Goal: Feedback & Contribution: Submit feedback/report problem

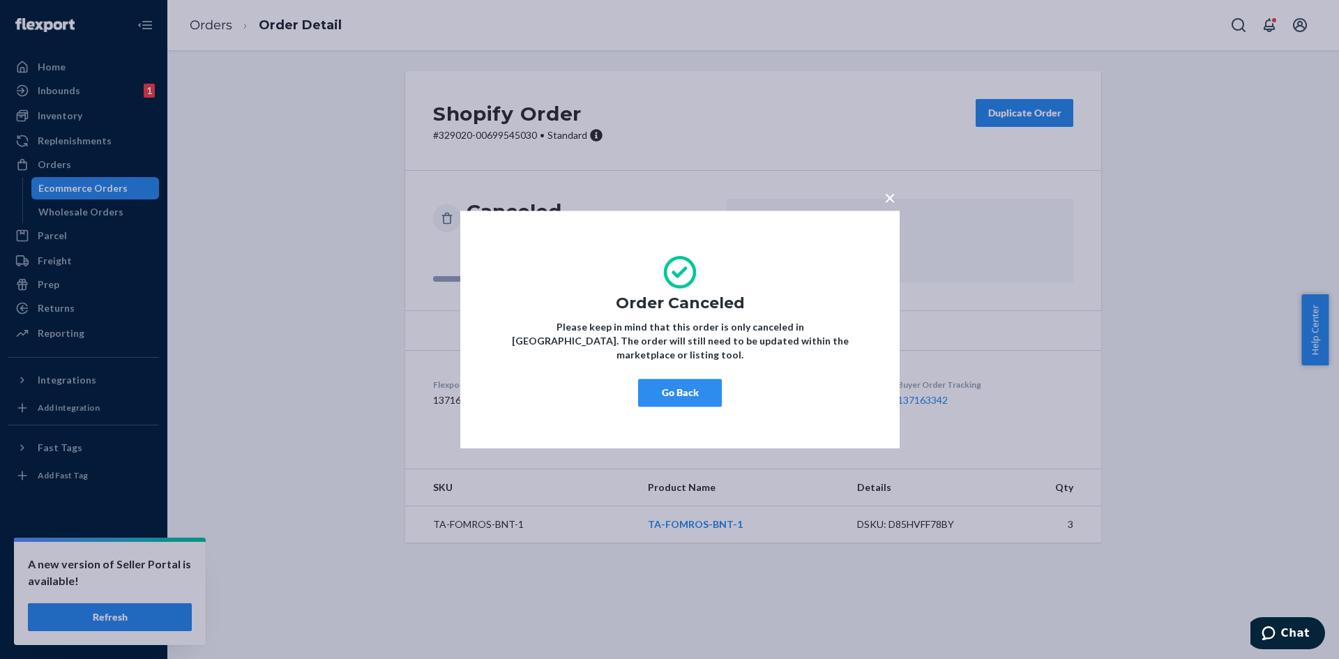
click at [697, 390] on button "Go Back" at bounding box center [680, 393] width 84 height 28
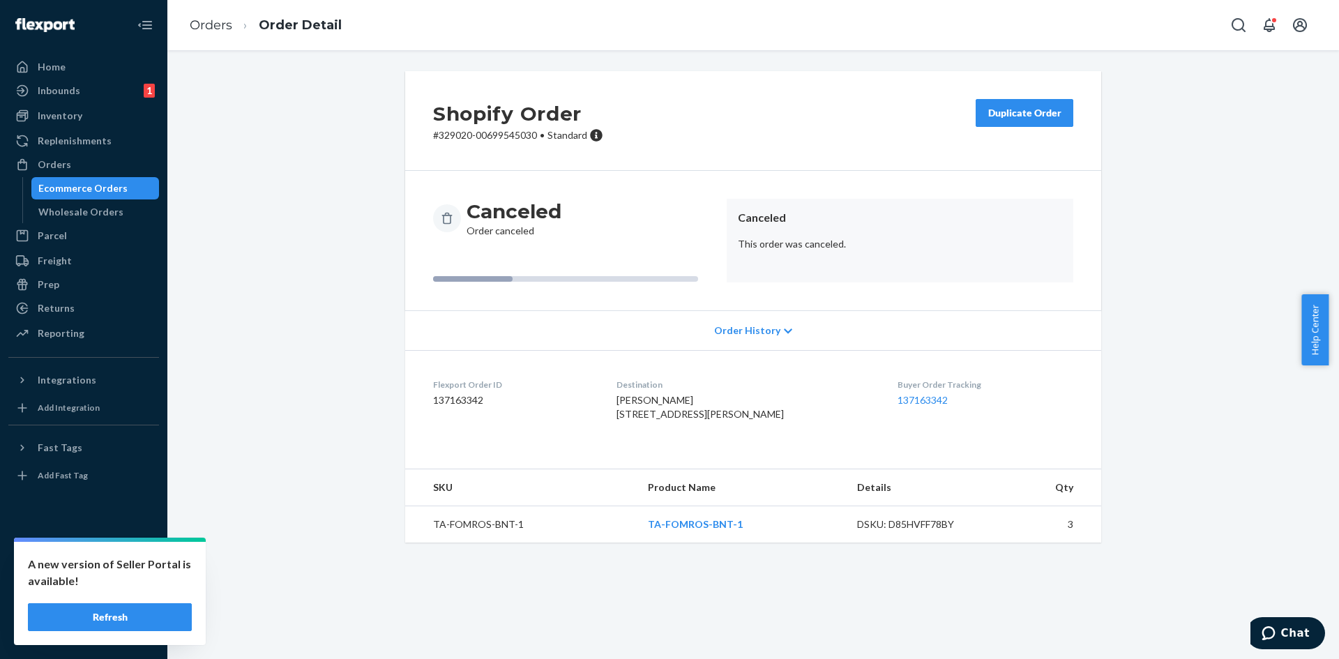
click at [220, 34] on ol "Orders Order Detail" at bounding box center [265, 25] width 174 height 41
click at [219, 29] on link "Orders" at bounding box center [211, 24] width 43 height 15
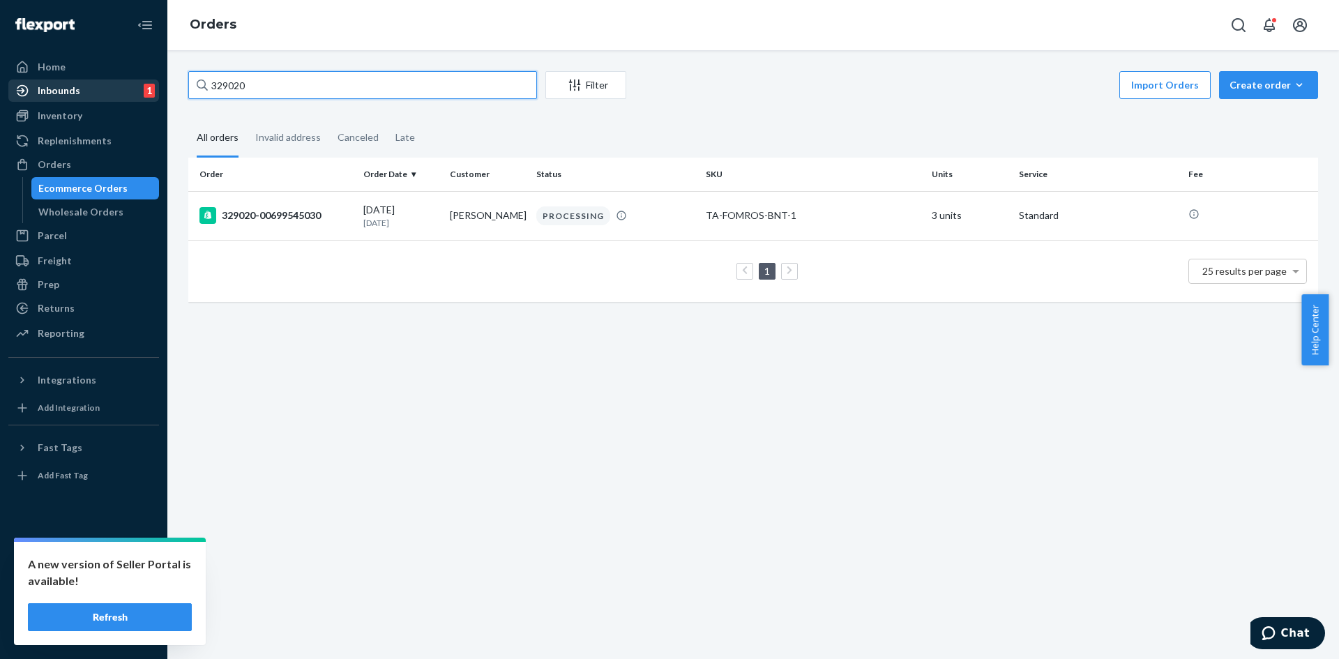
drag, startPoint x: 258, startPoint y: 79, endPoint x: 99, endPoint y: 90, distance: 159.3
click at [99, 91] on div "Home Inbounds 1 Shipping Plans Problems 1 Inventory Products Replenishments Ord…" at bounding box center [669, 329] width 1339 height 659
paste input "8848"
type input "328848"
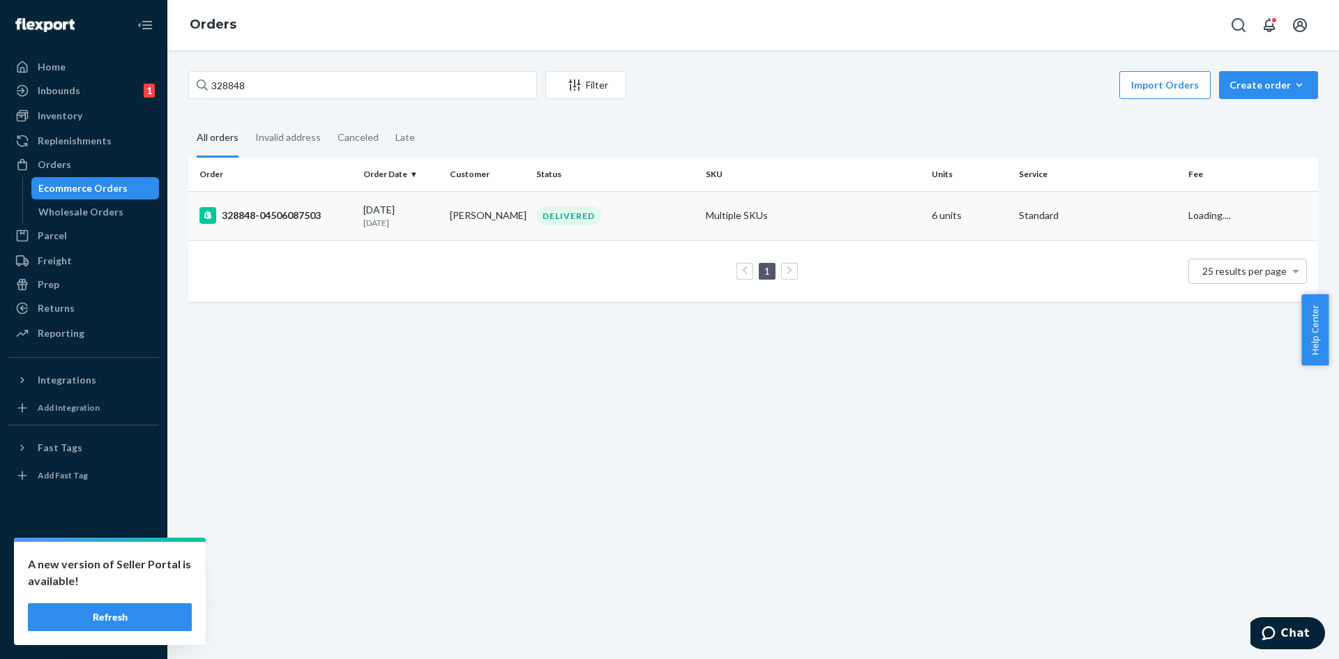
click at [416, 215] on div "[DATE] [DATE]" at bounding box center [400, 216] width 75 height 26
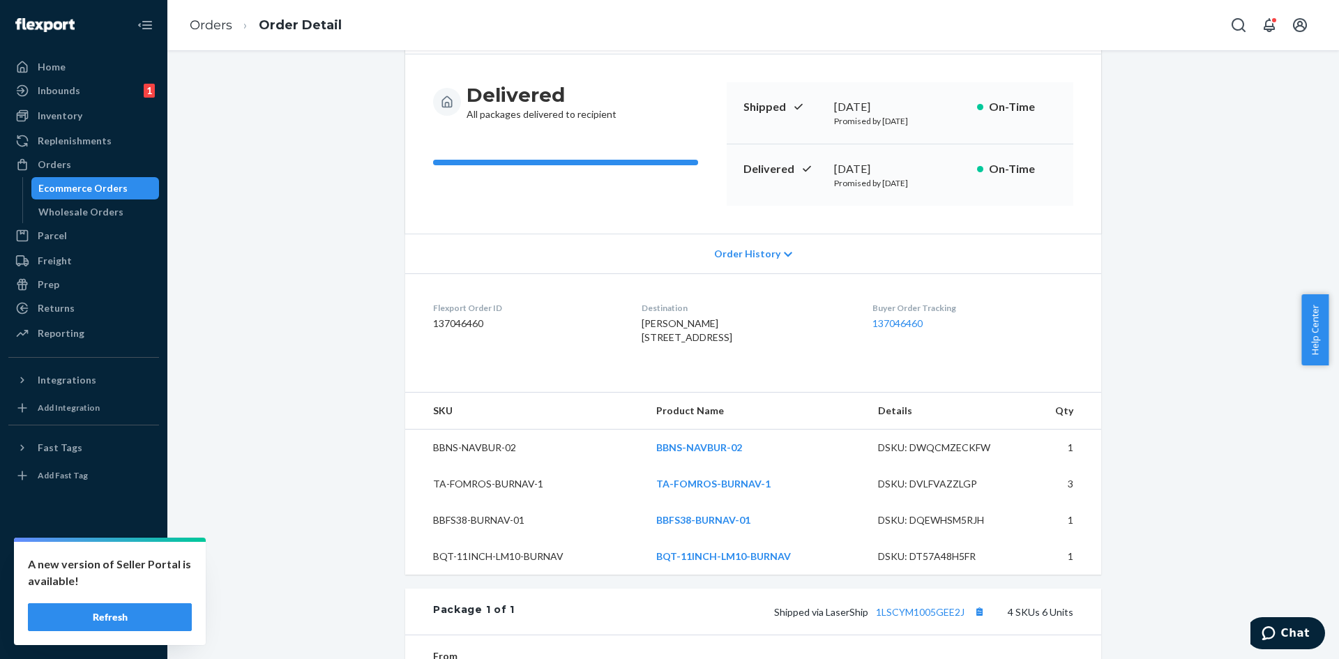
scroll to position [38, 0]
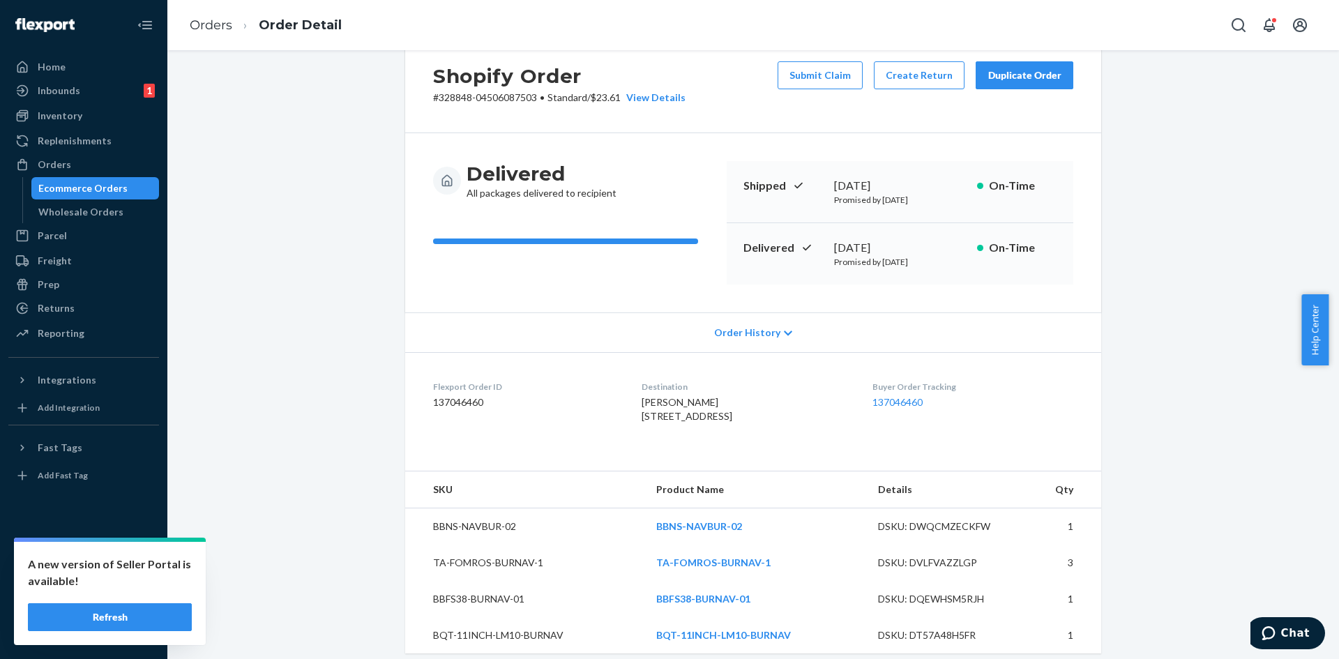
click at [1023, 85] on button "Duplicate Order" at bounding box center [1024, 75] width 98 height 28
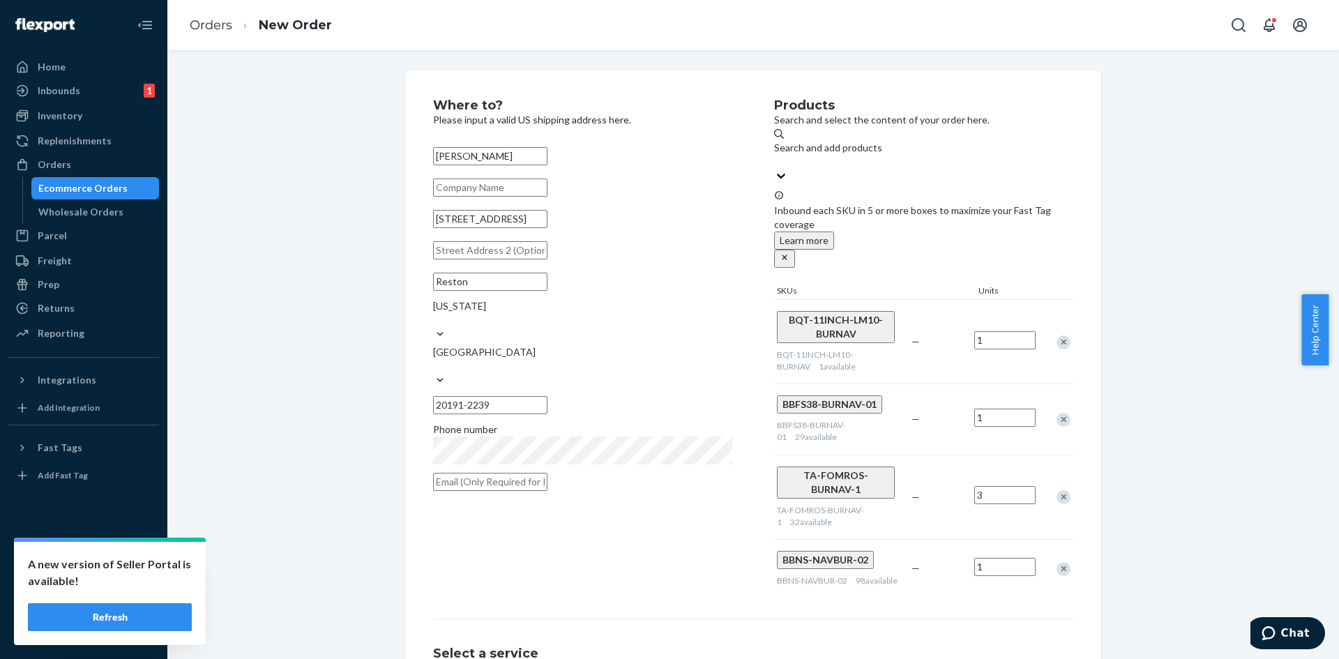
click at [1060, 335] on div "Remove Item" at bounding box center [1063, 342] width 14 height 14
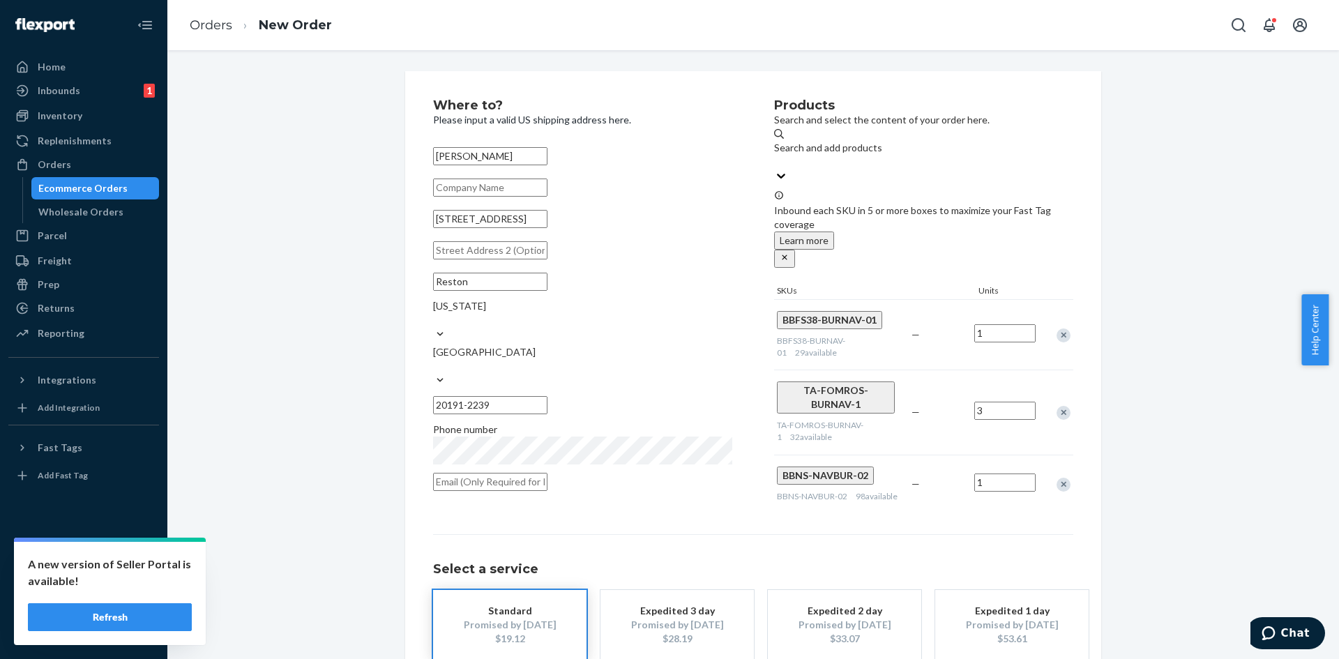
click at [1059, 406] on div "Remove Item" at bounding box center [1063, 413] width 14 height 14
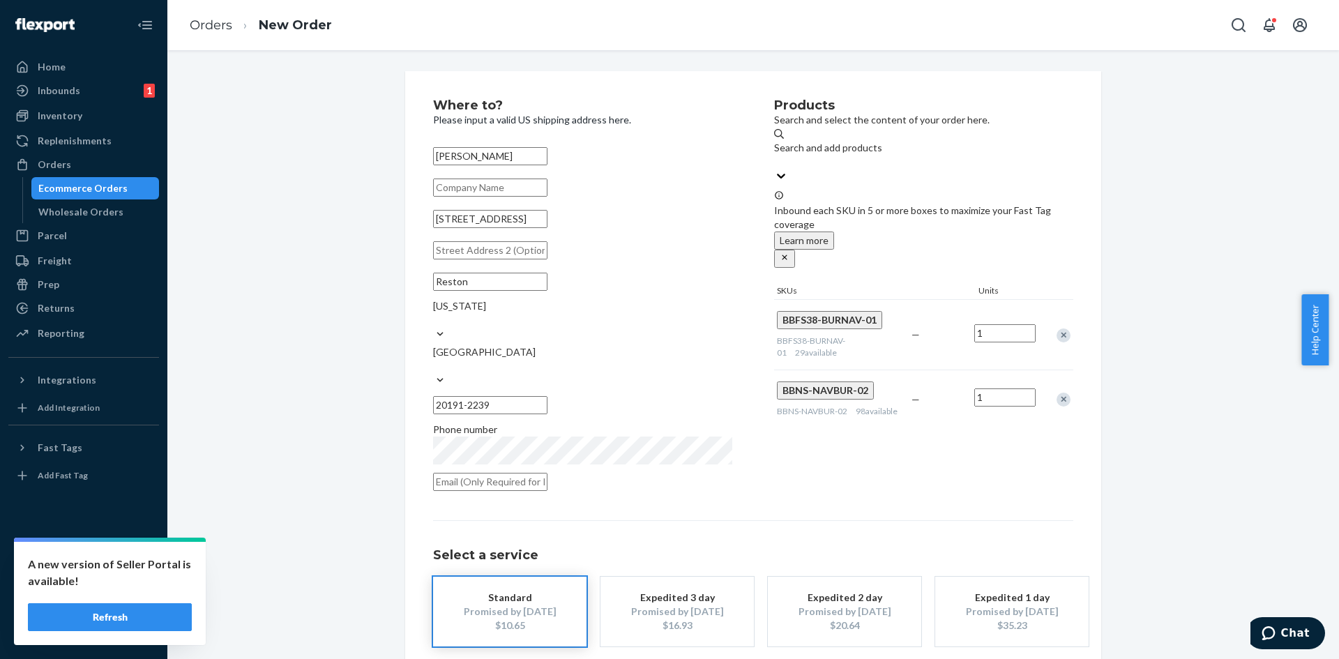
click at [1057, 393] on div "Remove Item" at bounding box center [1063, 400] width 14 height 14
click at [1001, 416] on div "Products Search and select the content of your order here. Search and add produ…" at bounding box center [923, 299] width 299 height 400
click at [675, 618] on div "$15.64" at bounding box center [677, 625] width 112 height 14
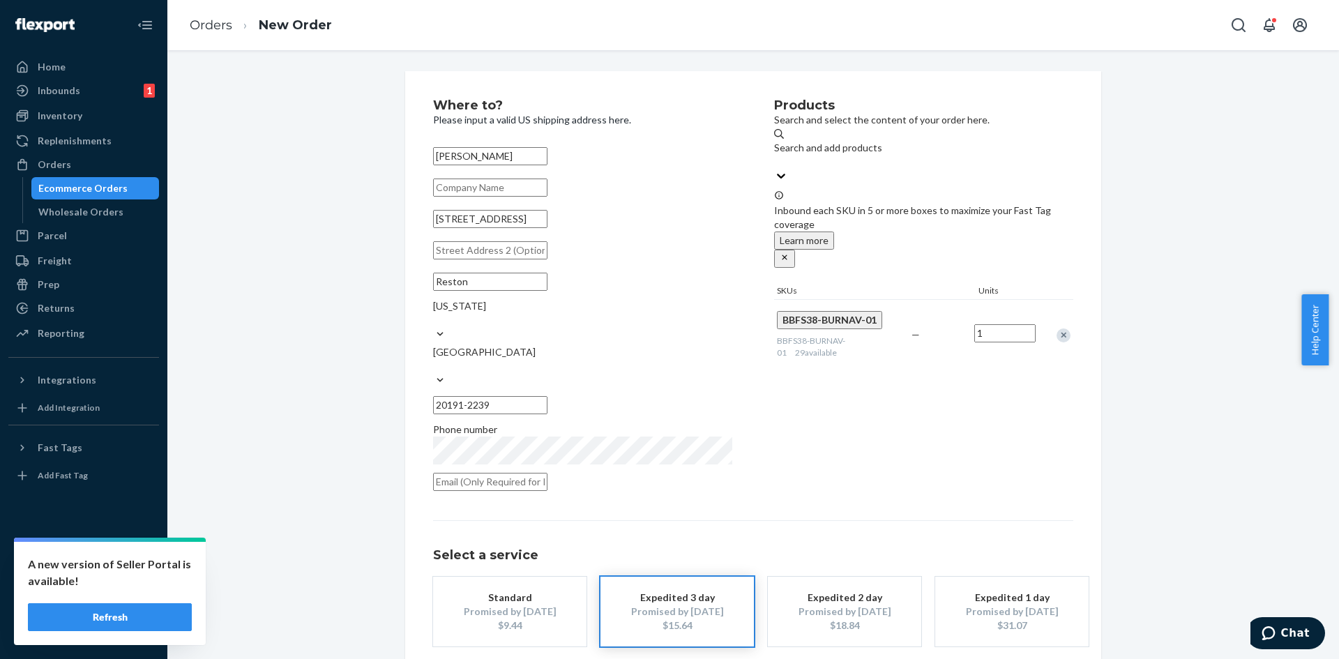
click at [312, 214] on div "Where to? Please input a valid US shipping address here. [PERSON_NAME] [STREET_…" at bounding box center [753, 400] width 1150 height 659
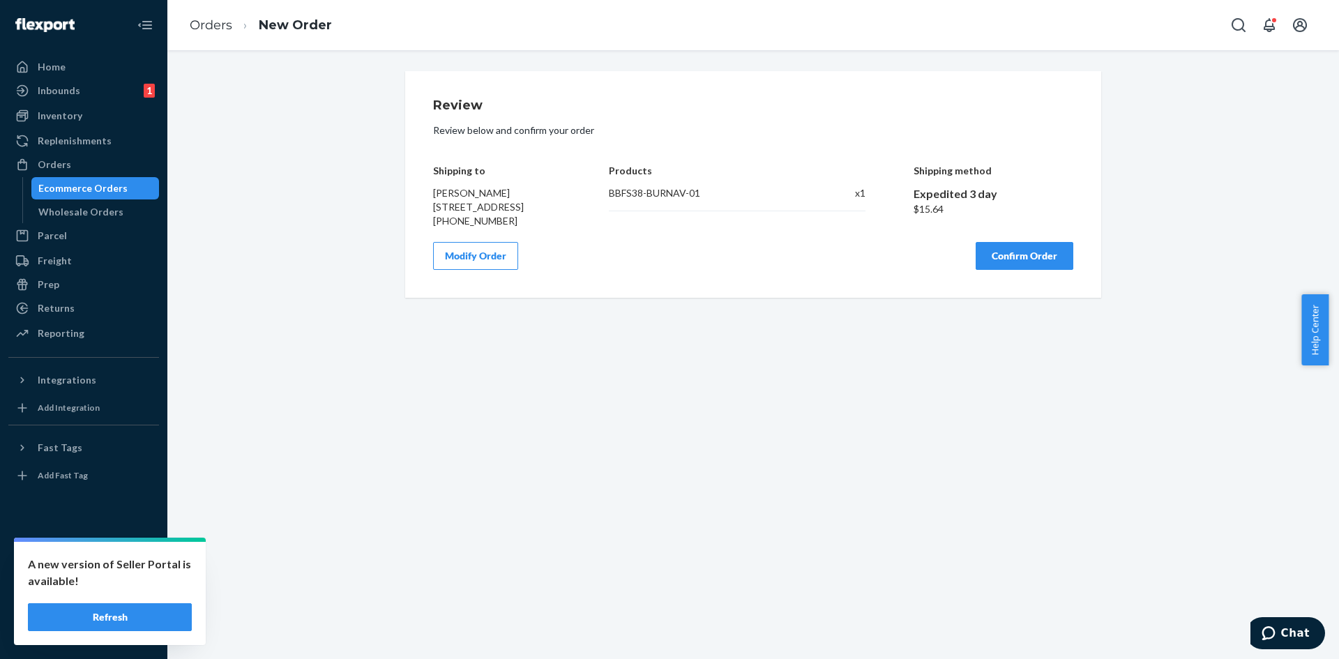
click at [1043, 267] on button "Confirm Order" at bounding box center [1024, 256] width 98 height 28
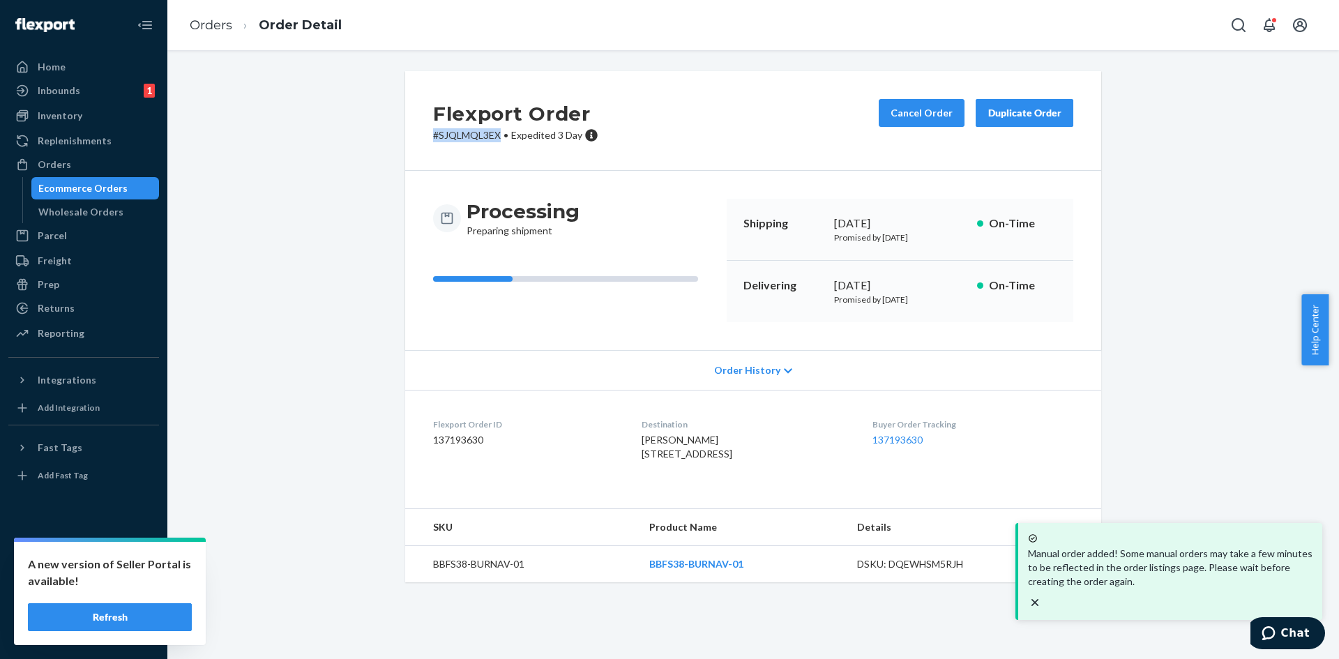
drag, startPoint x: 421, startPoint y: 138, endPoint x: 494, endPoint y: 139, distance: 72.5
click at [494, 139] on div "Flexport Order # SJQLMQL3EX • Expedited 3 Day Cancel Order Duplicate Order" at bounding box center [753, 121] width 696 height 100
copy p "# SJQLMQL3EX"
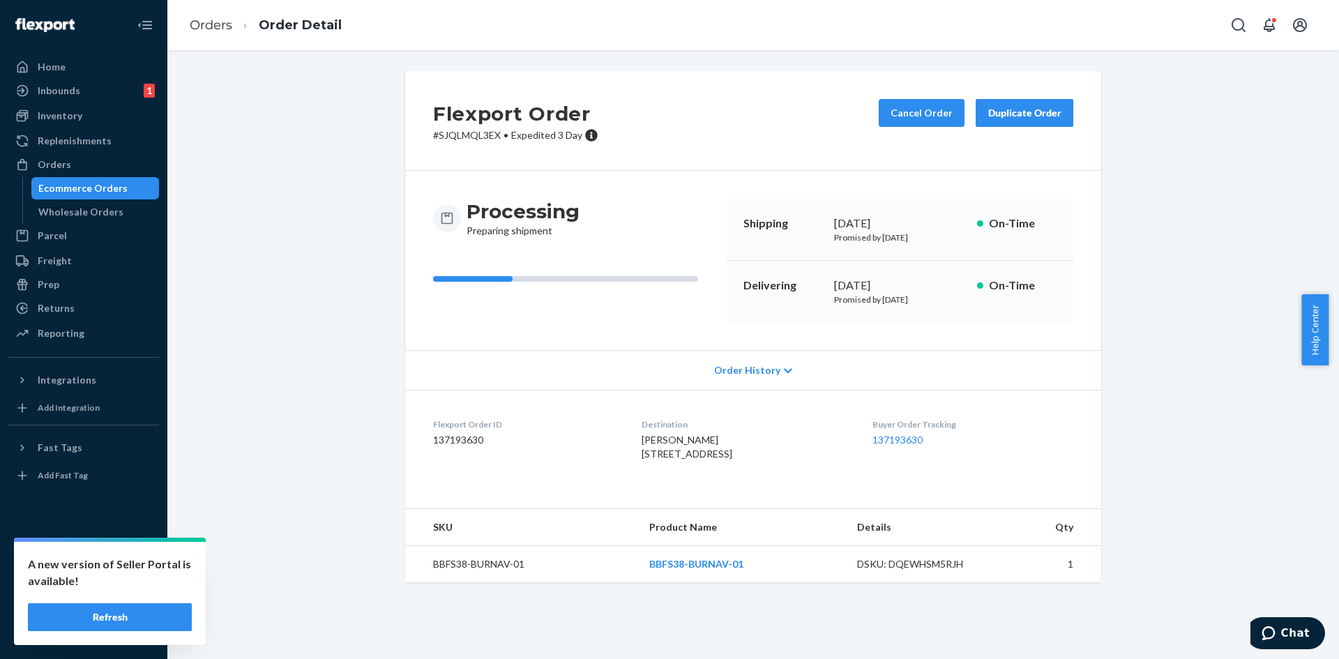
click at [1138, 251] on div "Flexport Order # SJQLMQL3EX • Expedited 3 Day Cancel Order Duplicate Order Proc…" at bounding box center [753, 335] width 1150 height 528
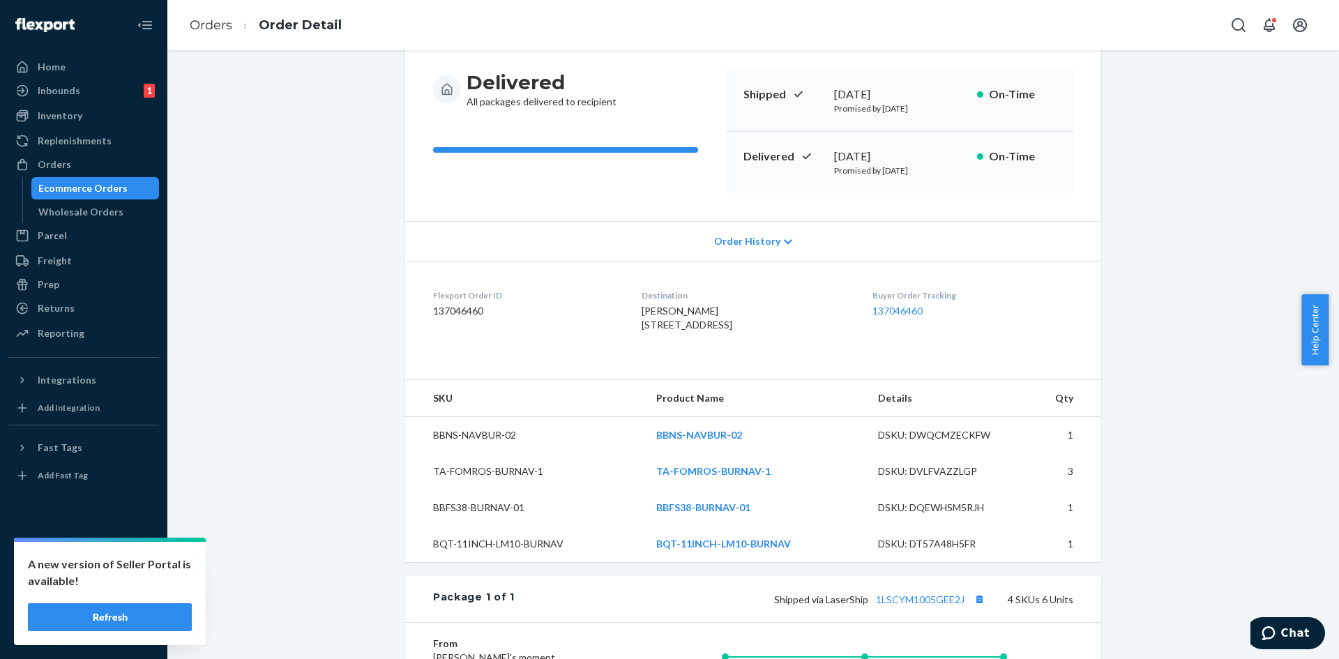
scroll to position [31, 0]
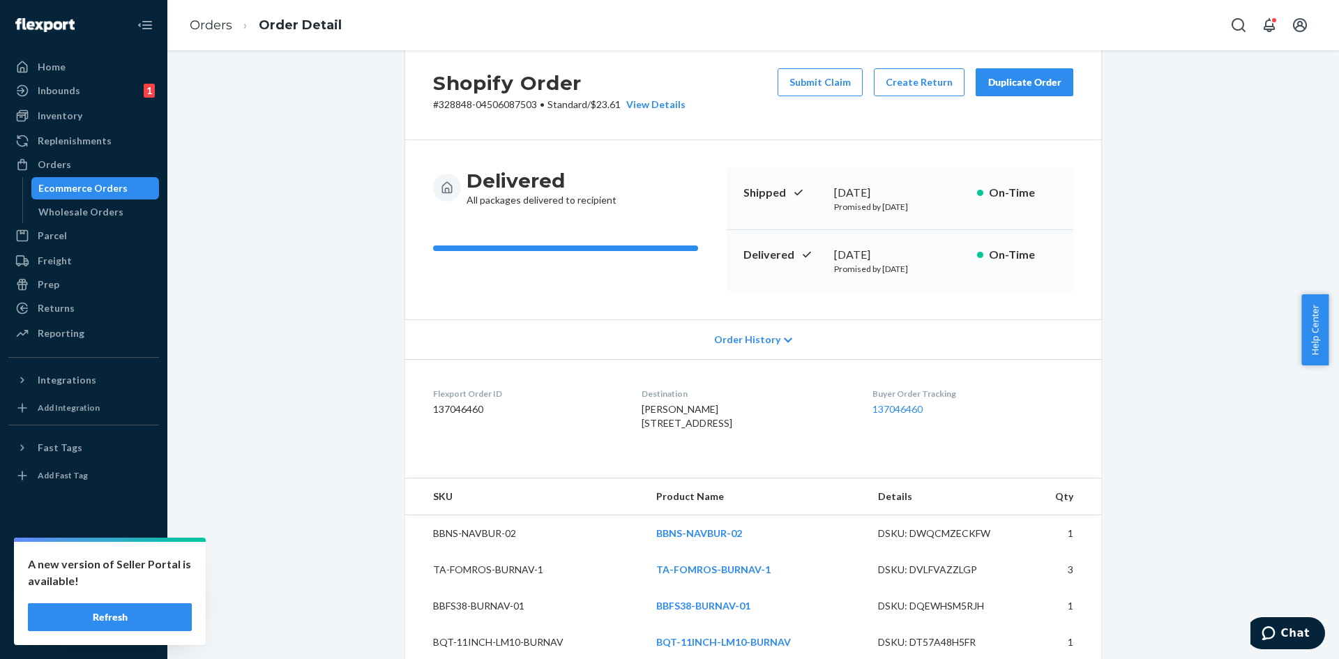
click at [462, 407] on dd "137046460" at bounding box center [526, 409] width 186 height 14
copy dd "137046460"
click at [447, 102] on p "# 328848-04506087503 • Standard / $23.61 View Details" at bounding box center [559, 105] width 252 height 14
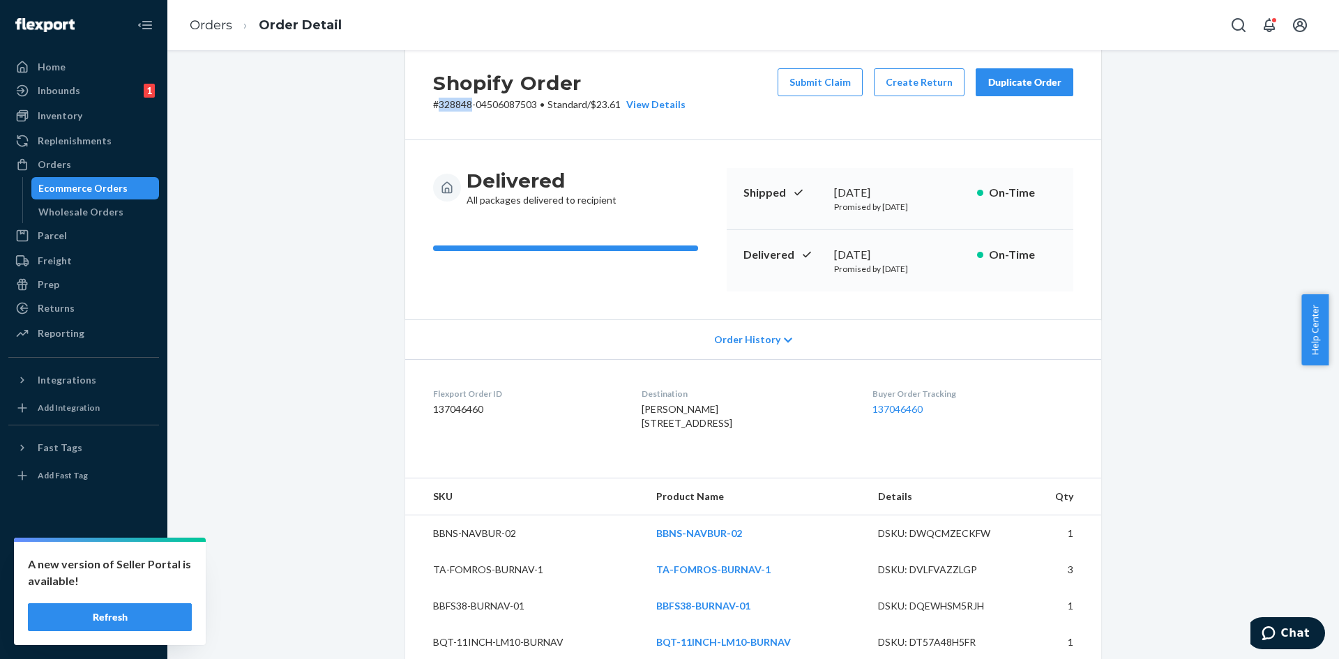
click at [447, 102] on p "# 328848-04506087503 • Standard / $23.61 View Details" at bounding box center [559, 105] width 252 height 14
copy p "328848"
drag, startPoint x: 759, startPoint y: 630, endPoint x: 646, endPoint y: 640, distance: 113.4
click at [646, 624] on td "BBFS38-BURNAV-01" at bounding box center [756, 606] width 222 height 36
copy link "BBFS38-BURNAV-01"
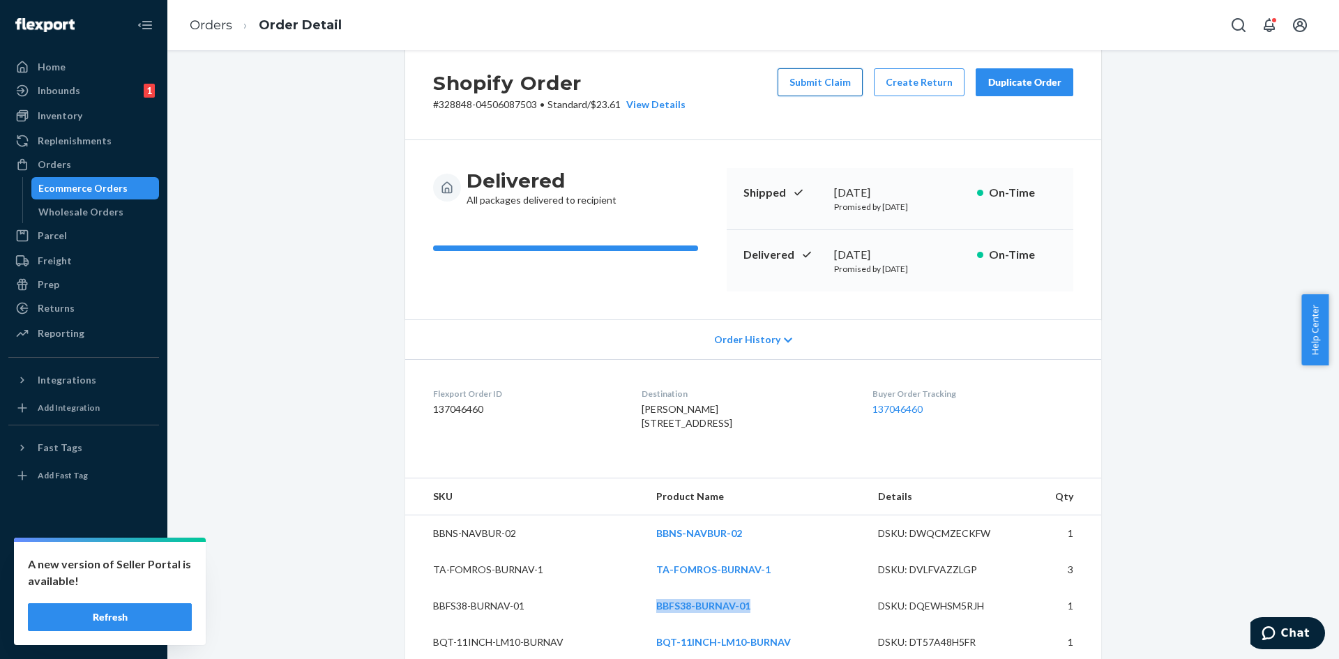
click at [841, 78] on button "Submit Claim" at bounding box center [819, 82] width 85 height 28
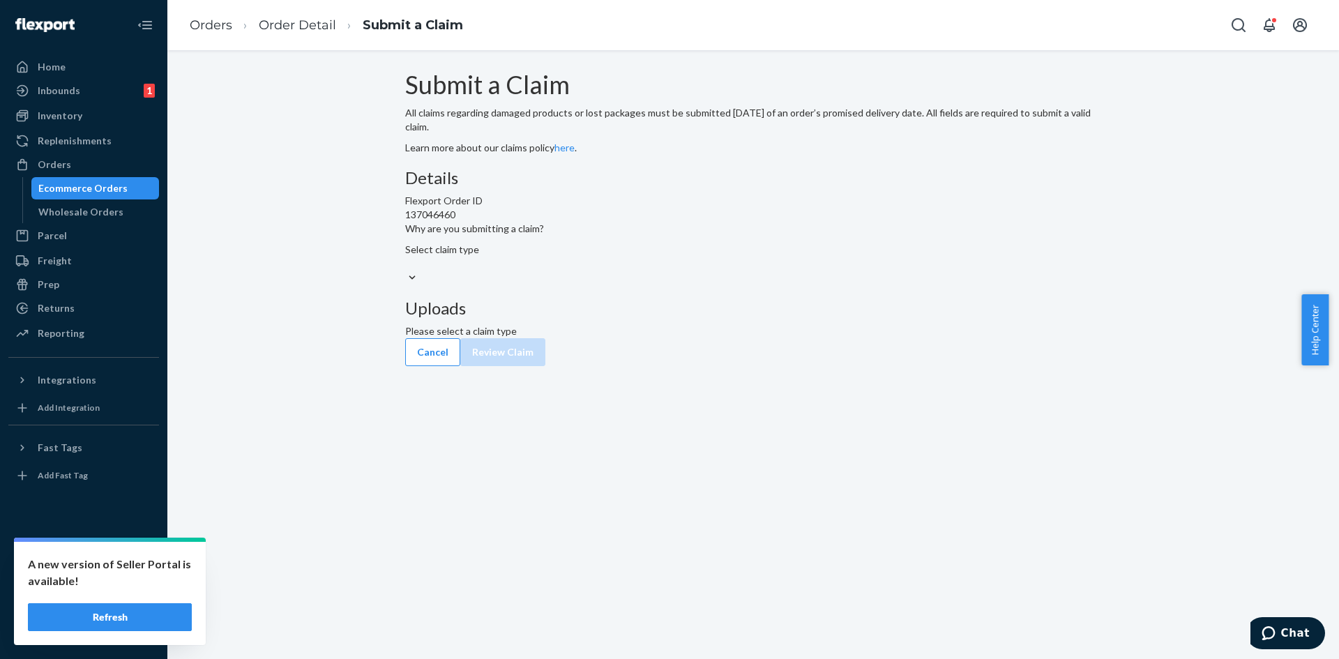
click at [624, 271] on div "Select claim type" at bounding box center [753, 257] width 696 height 28
click at [407, 271] on input "Why are you submitting a claim? Select claim type" at bounding box center [405, 264] width 1 height 14
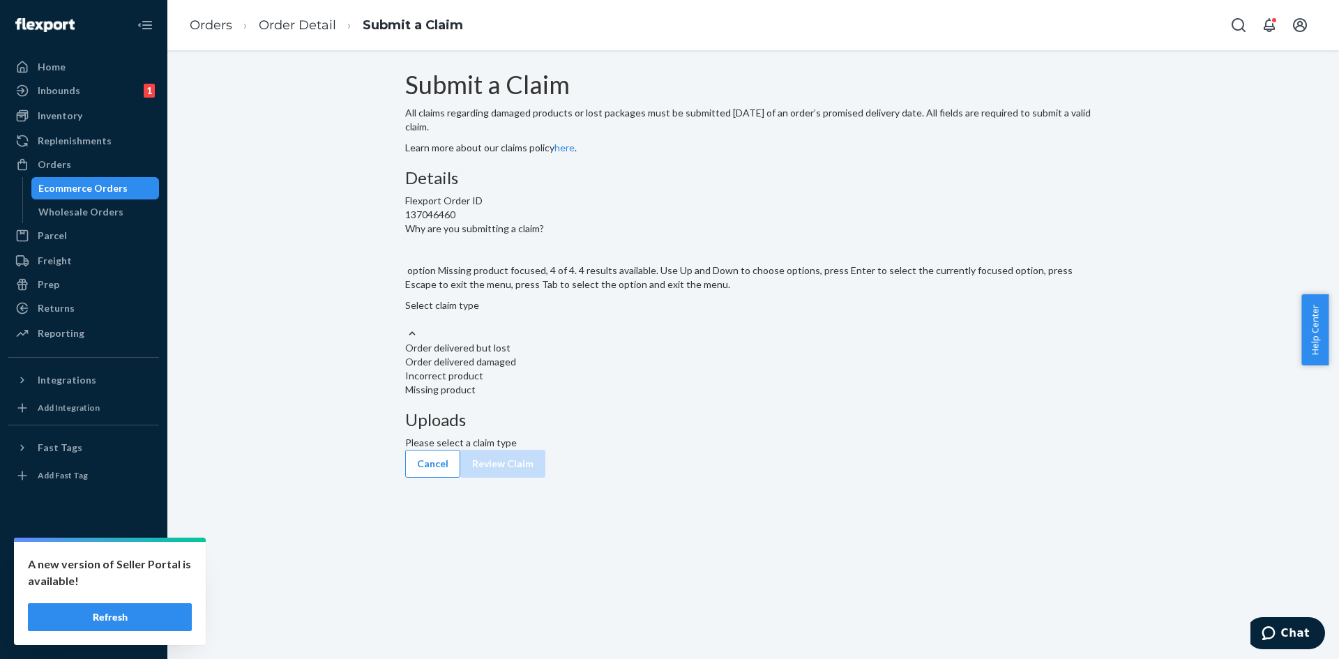
click at [602, 397] on div "Missing product" at bounding box center [753, 390] width 696 height 14
click at [407, 326] on input "Why are you submitting a claim? option Missing product focused, 4 of 4. 4 resul…" at bounding box center [405, 319] width 1 height 14
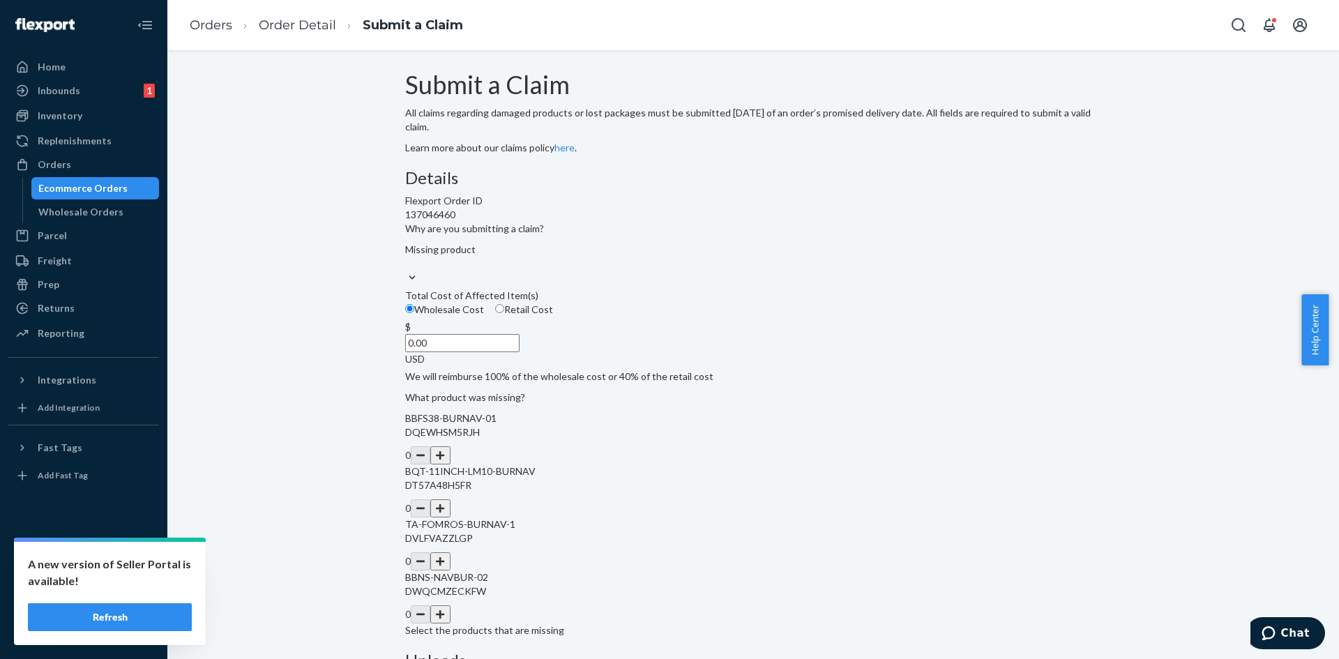
click at [504, 313] on input "Retail Cost" at bounding box center [499, 308] width 9 height 9
radio input "true"
radio input "false"
drag, startPoint x: 615, startPoint y: 435, endPoint x: 763, endPoint y: 411, distance: 149.7
click at [763, 411] on div "Details Flexport Order ID 137046460 Why are you submitting a claim? Missing pro…" at bounding box center [753, 509] width 696 height 681
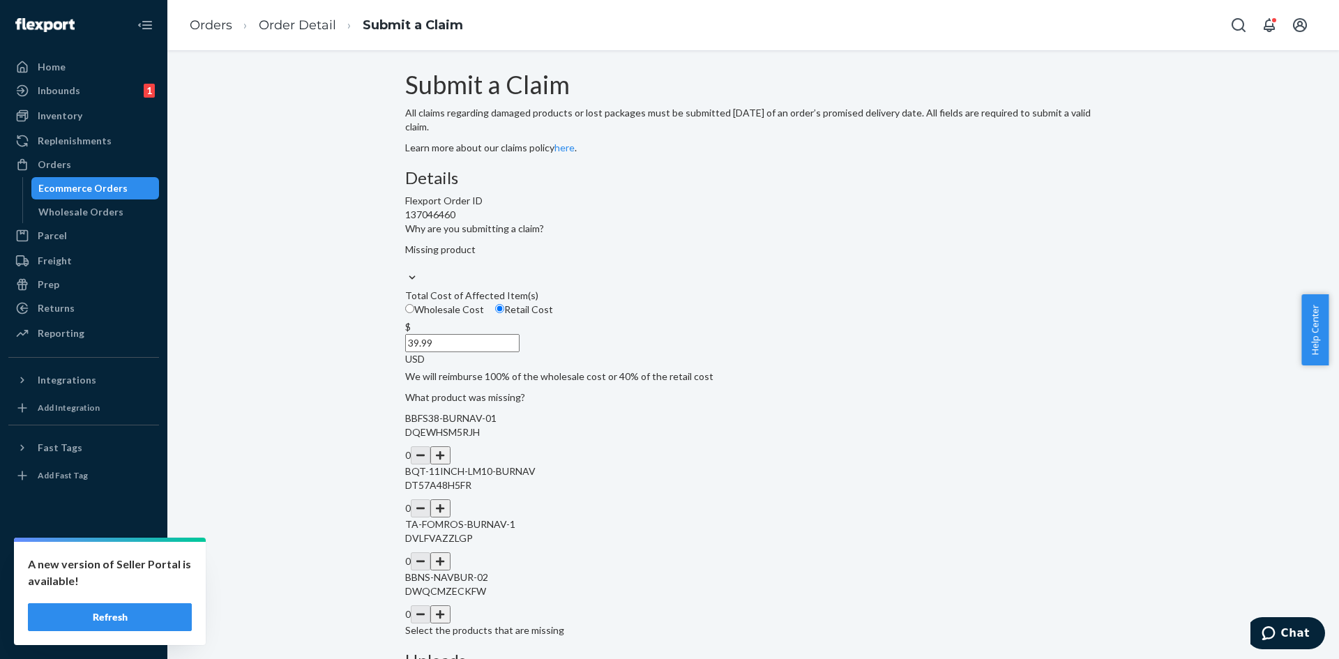
type input "39.99"
click at [450, 464] on button "button" at bounding box center [440, 455] width 20 height 18
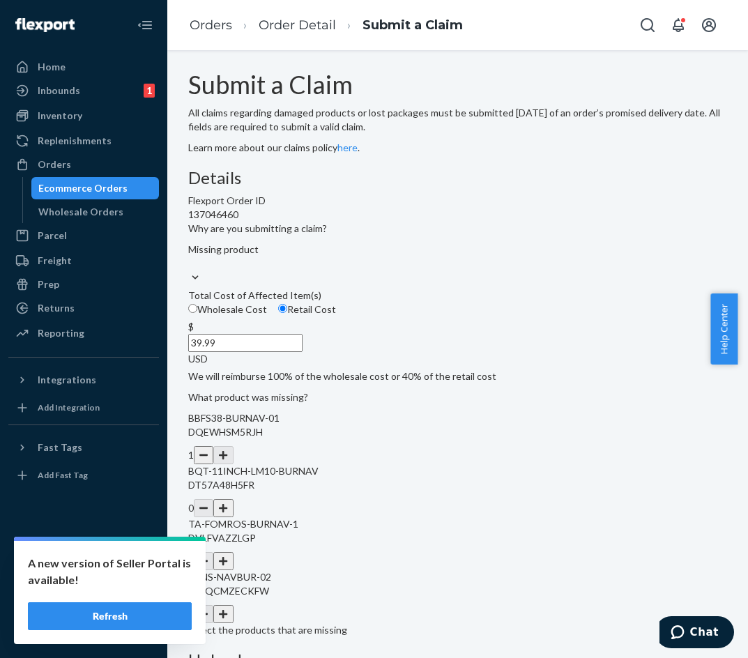
scroll to position [132, 0]
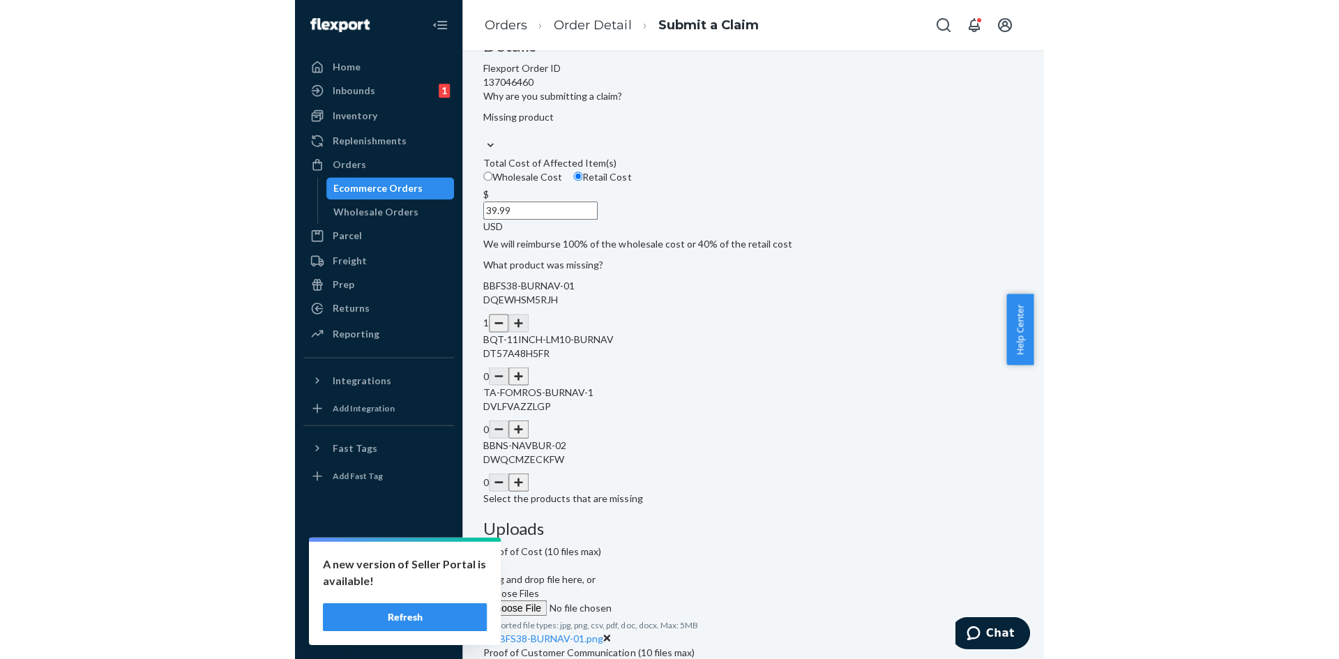
scroll to position [0, 0]
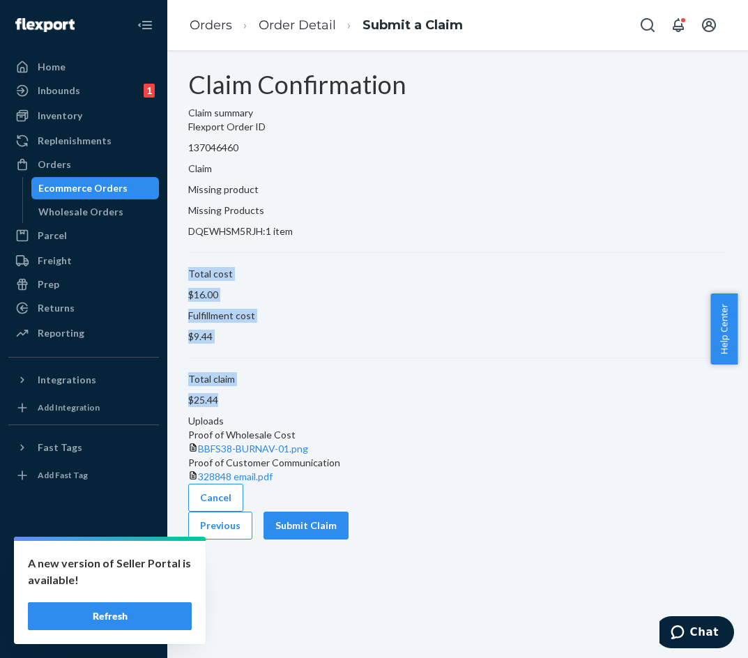
drag, startPoint x: 202, startPoint y: 359, endPoint x: 367, endPoint y: 433, distance: 180.4
click at [367, 407] on section "Claim summary Flexport Order ID 137046460 Claim Missing product Missing Product…" at bounding box center [457, 256] width 539 height 301
copy div "Total cost $16.00 Fulfillment cost $9.44 Total claim $25.44"
click at [349, 540] on button "Submit Claim" at bounding box center [306, 526] width 85 height 28
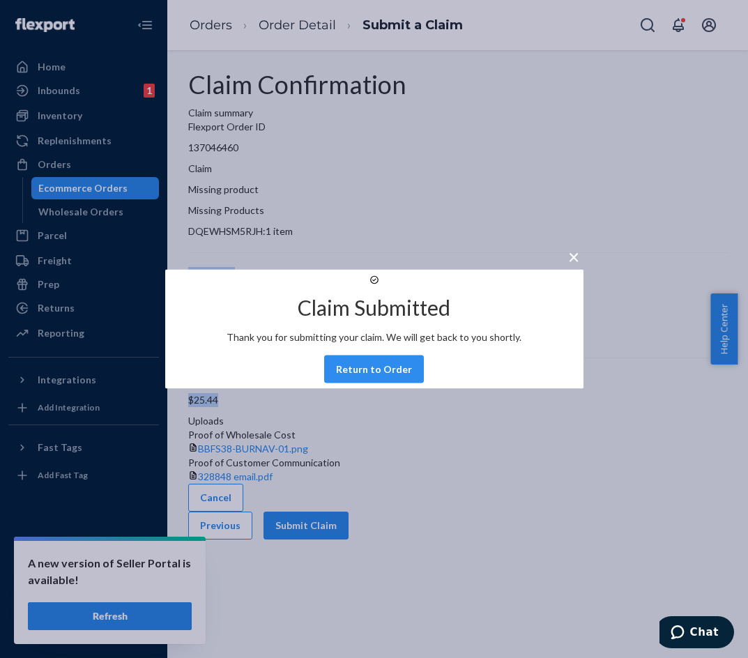
drag, startPoint x: 397, startPoint y: 383, endPoint x: 475, endPoint y: 297, distance: 116.0
click at [395, 383] on button "Return to Order" at bounding box center [374, 370] width 100 height 28
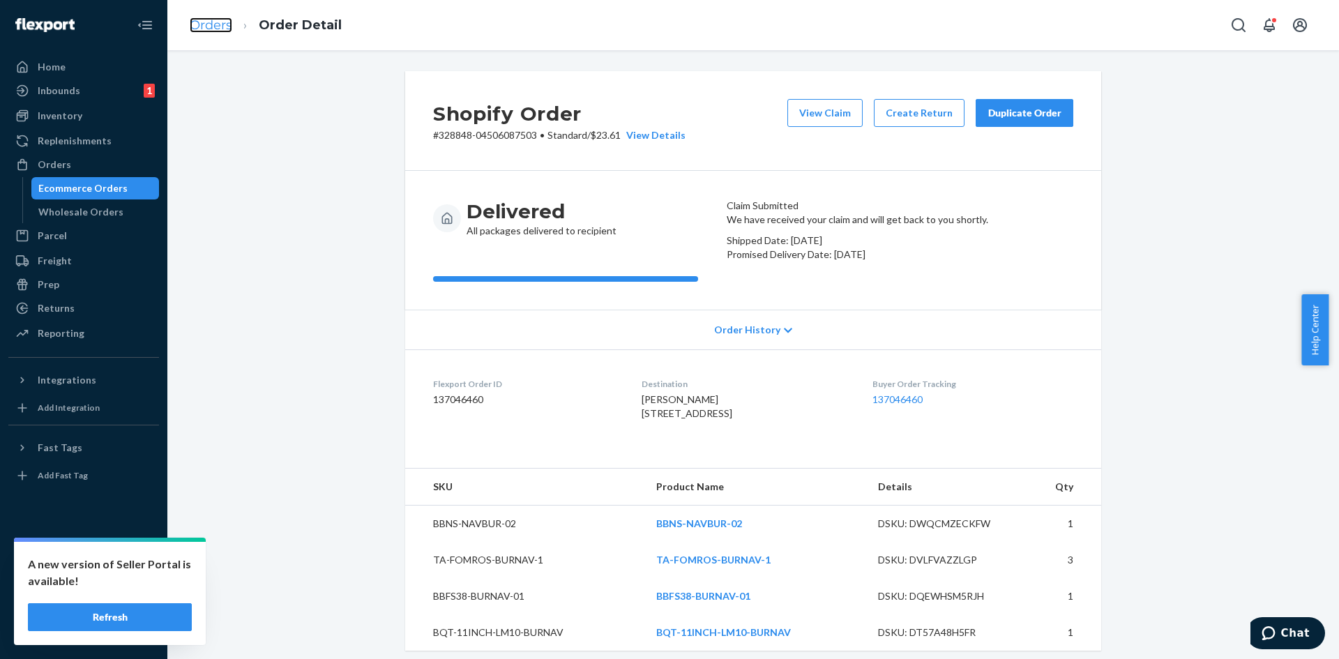
click at [200, 24] on link "Orders" at bounding box center [211, 24] width 43 height 15
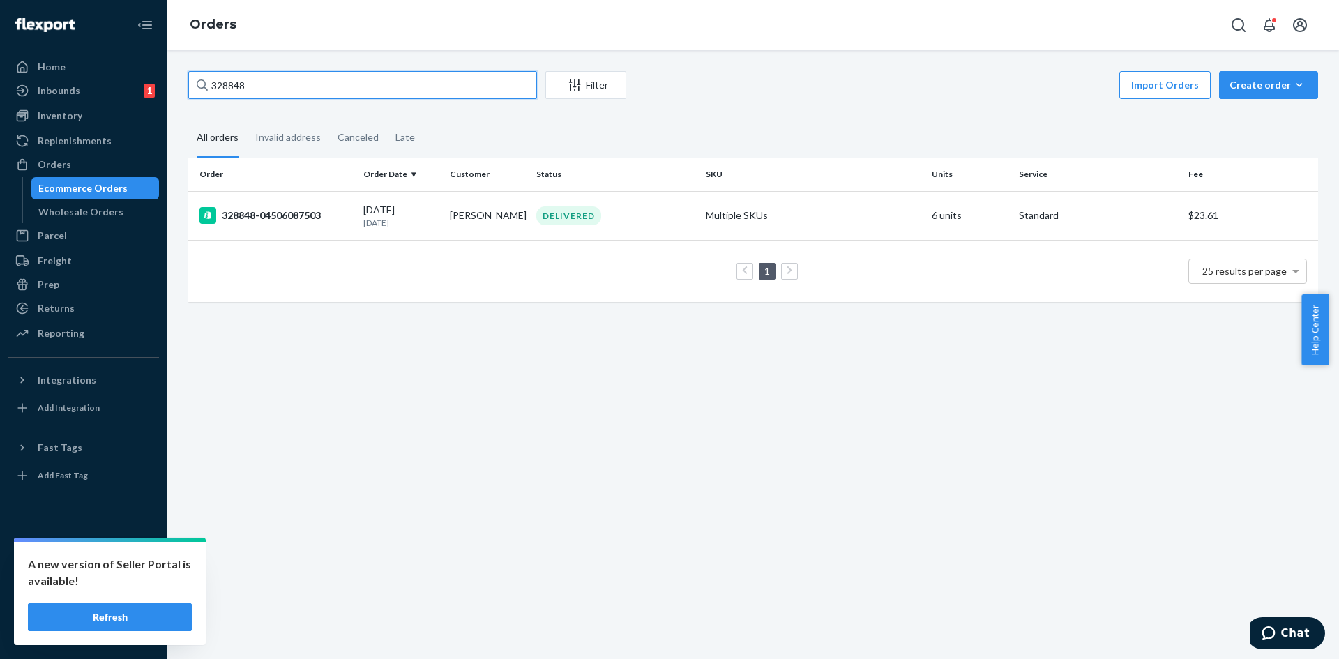
drag, startPoint x: 321, startPoint y: 88, endPoint x: 181, endPoint y: 79, distance: 140.4
click at [181, 79] on div "328848 Filter Import Orders Create order Ecommerce order Removal order All orde…" at bounding box center [753, 193] width 1150 height 245
paste input "SJQLMQL3EX"
drag, startPoint x: 326, startPoint y: 86, endPoint x: 151, endPoint y: 83, distance: 174.3
click at [151, 83] on div "Home Inbounds 1 Shipping Plans Problems 1 Inventory Products Replenishments Ord…" at bounding box center [669, 329] width 1339 height 659
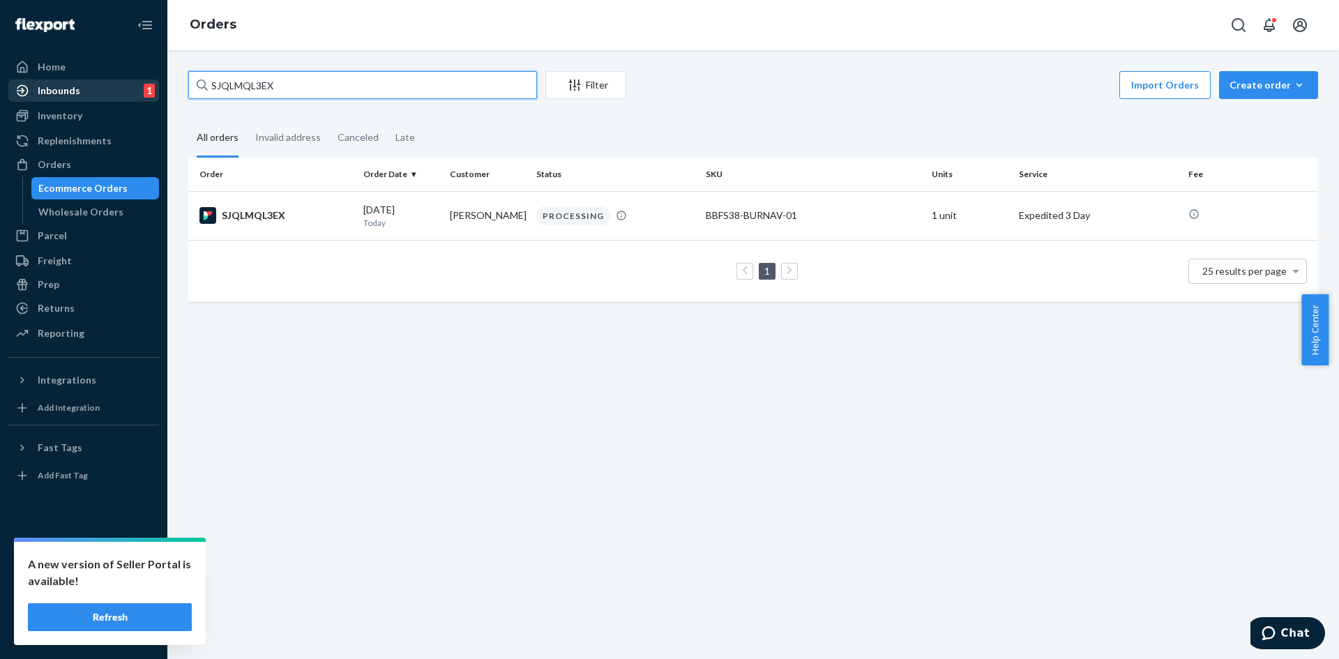
paste input "137137027"
type input "137137027"
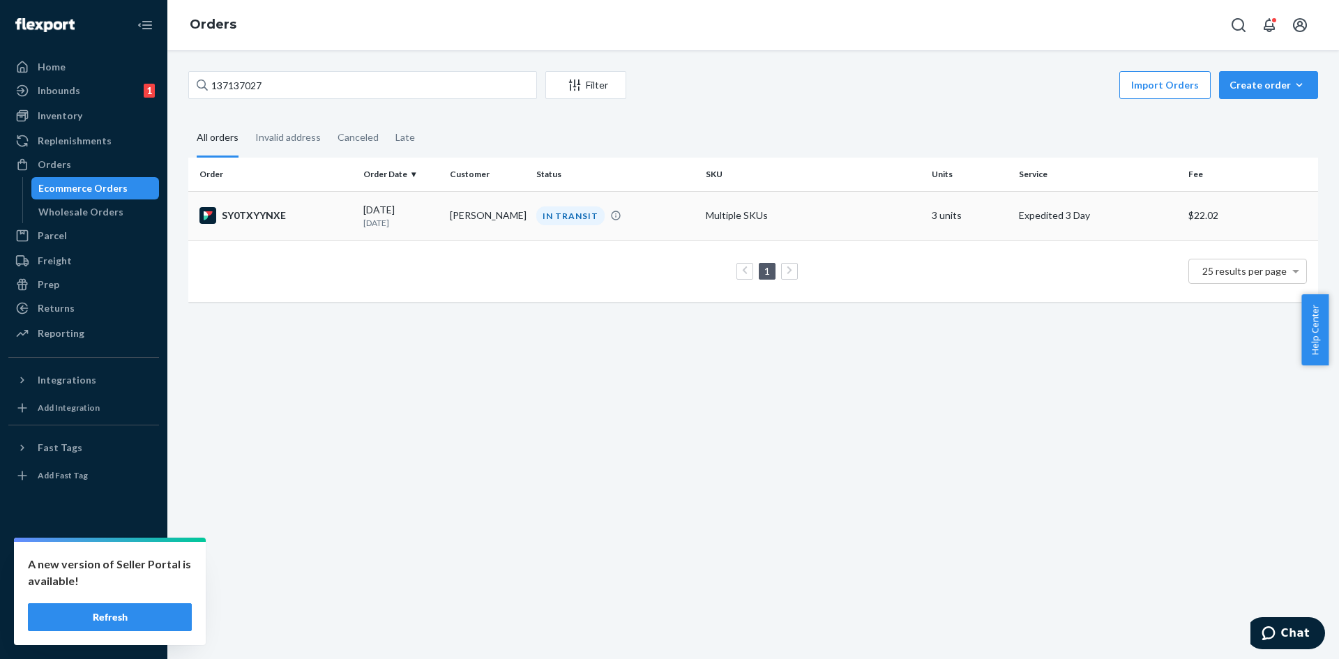
click at [358, 234] on td "[DATE] [DATE]" at bounding box center [401, 215] width 86 height 49
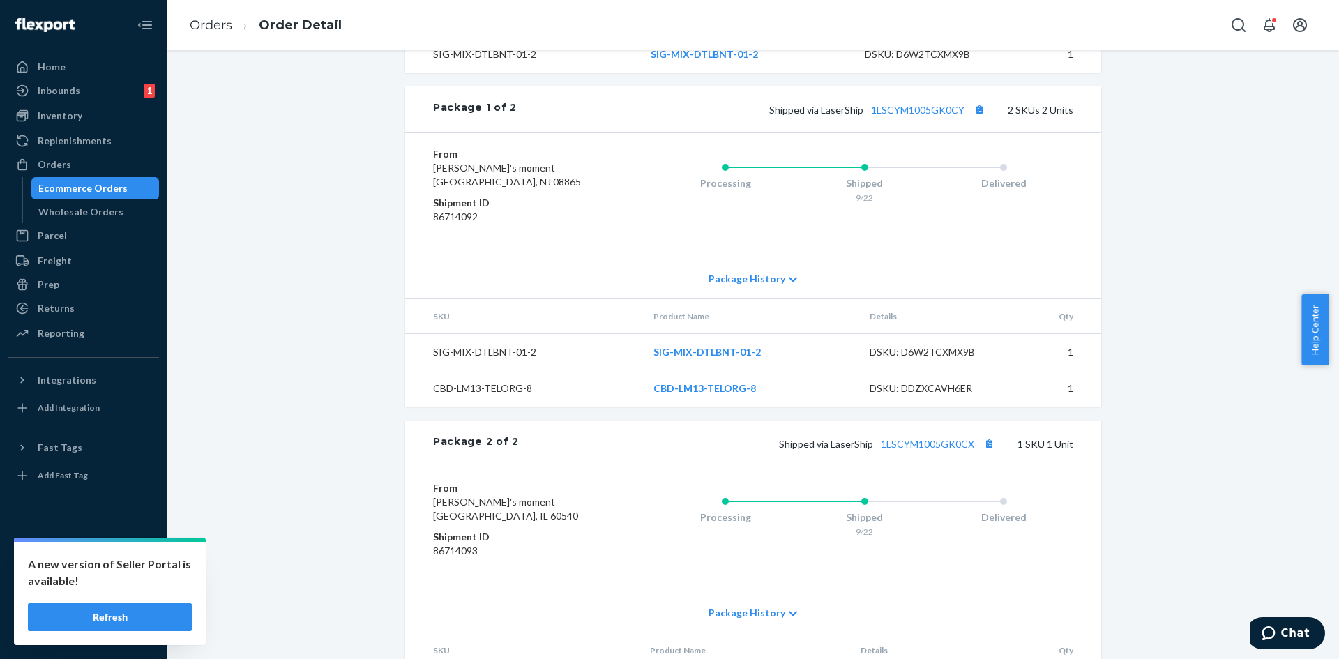
scroll to position [672, 0]
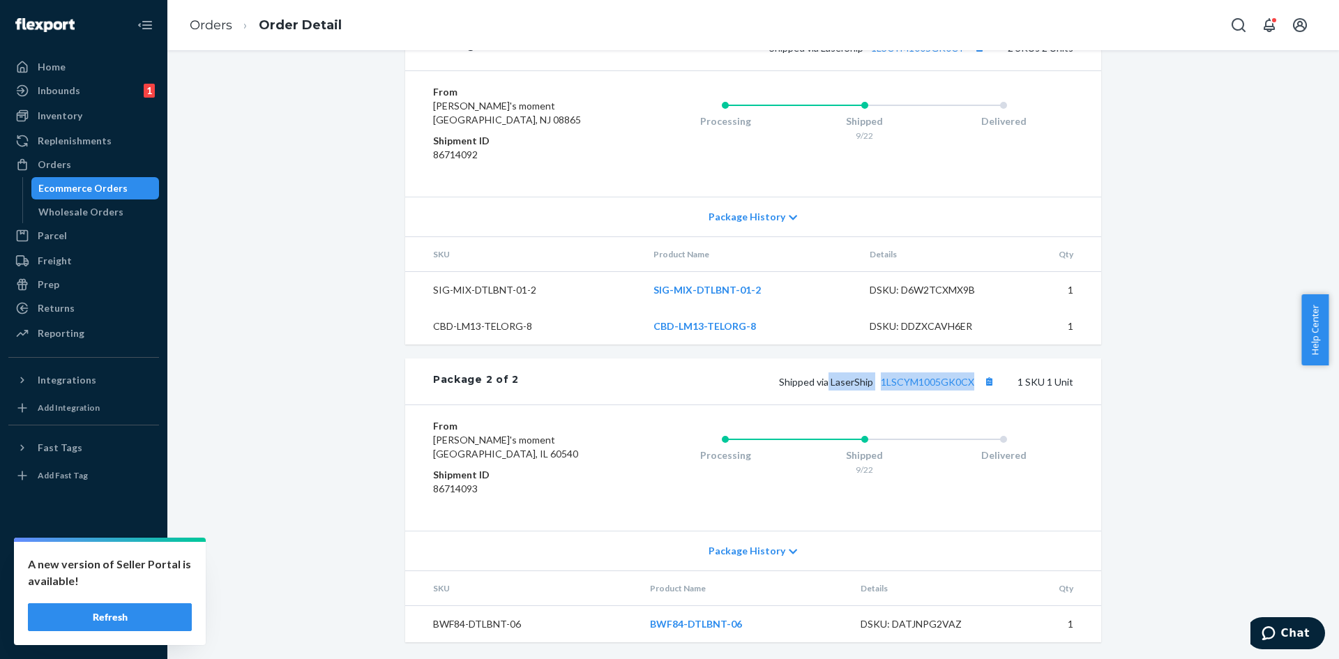
drag, startPoint x: 826, startPoint y: 382, endPoint x: 971, endPoint y: 389, distance: 144.5
click at [971, 389] on div "Shipped via LaserShip 1LSCYM1005GK0CX 1 SKU 1 Unit" at bounding box center [796, 381] width 554 height 18
copy span "LaserShip 1LSCYM1005GK0CX"
click at [917, 381] on link "1LSCYM1005GK0CX" at bounding box center [927, 382] width 93 height 12
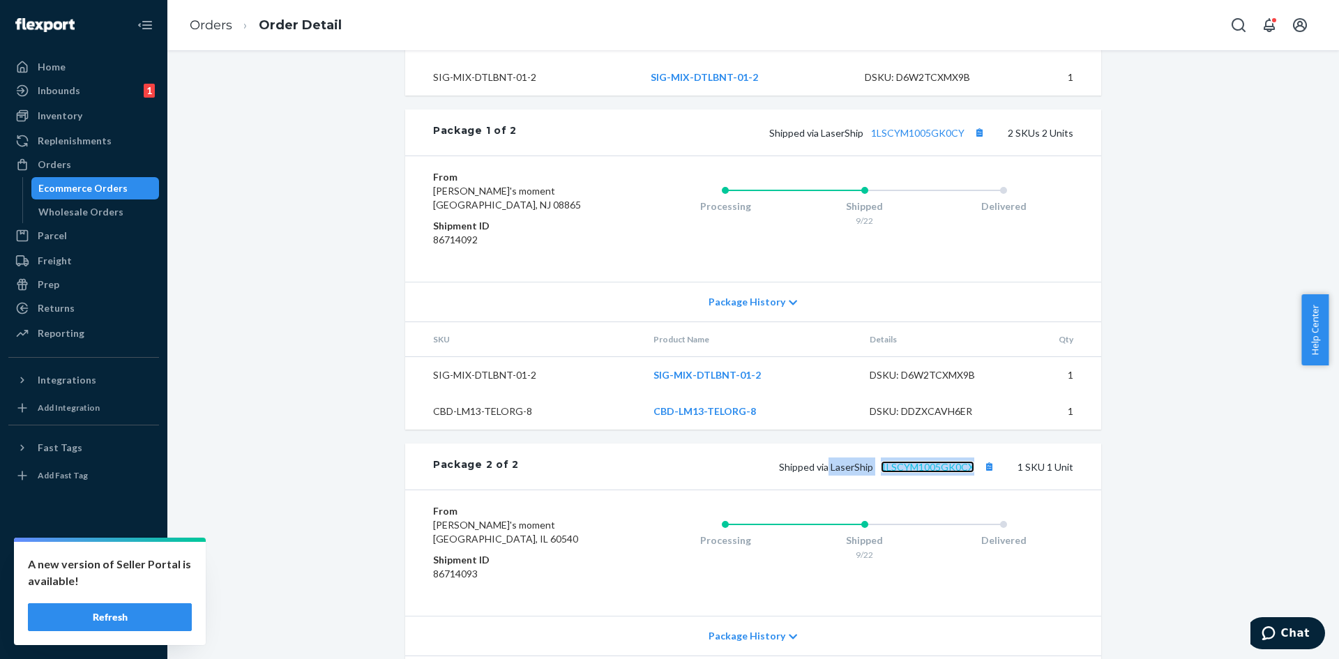
scroll to position [544, 0]
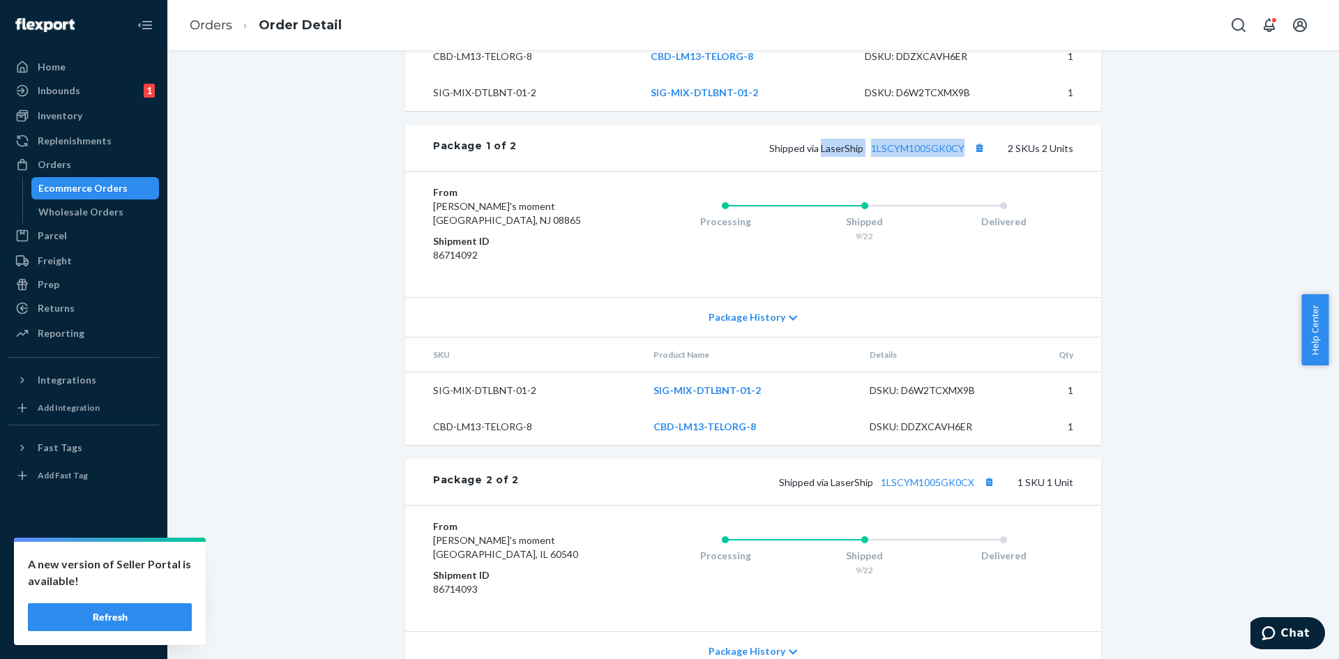
drag, startPoint x: 821, startPoint y: 178, endPoint x: 962, endPoint y: 176, distance: 140.2
click at [962, 154] on span "Shipped via LaserShip 1LSCYM1005GK0CY" at bounding box center [878, 148] width 219 height 12
copy span "LaserShip 1LSCYM1005GK0CY"
click at [941, 154] on link "1LSCYM1005GK0CY" at bounding box center [917, 148] width 93 height 12
